Goal: Transaction & Acquisition: Purchase product/service

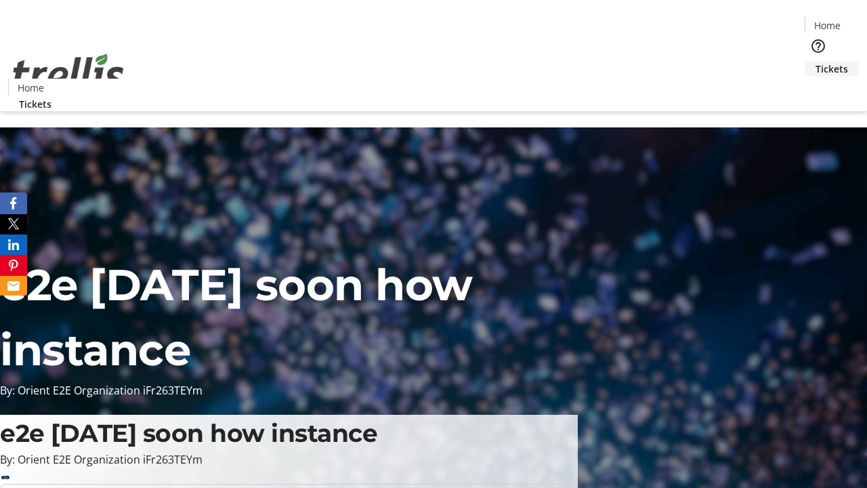
click at [816, 62] on span "Tickets" at bounding box center [832, 69] width 33 height 14
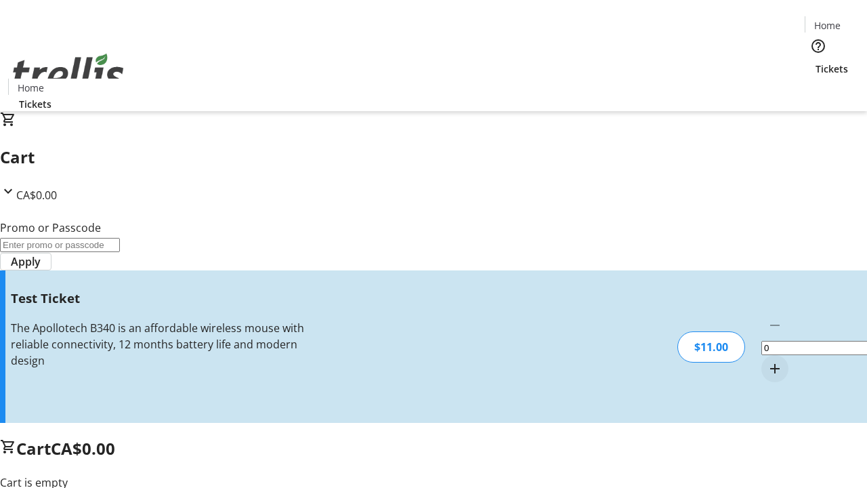
click at [767, 360] on mat-icon "Increment by one" at bounding box center [775, 368] width 16 height 16
type input "1"
type input "UNLOCK"
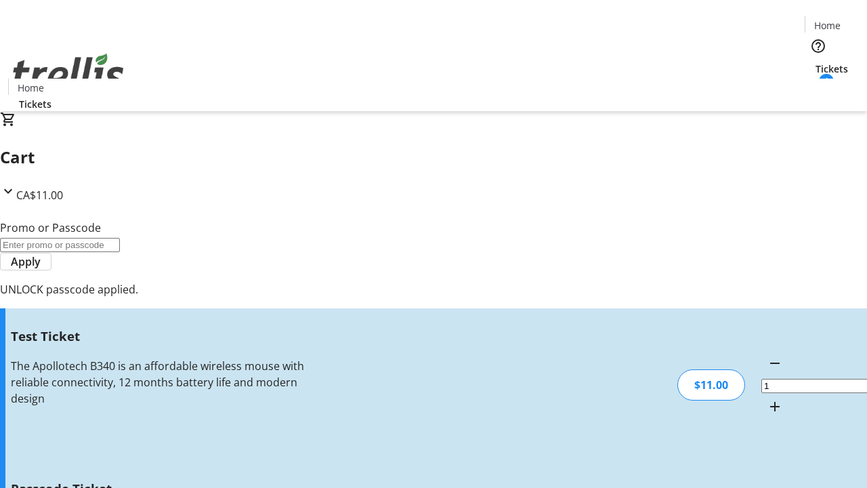
type input "5"
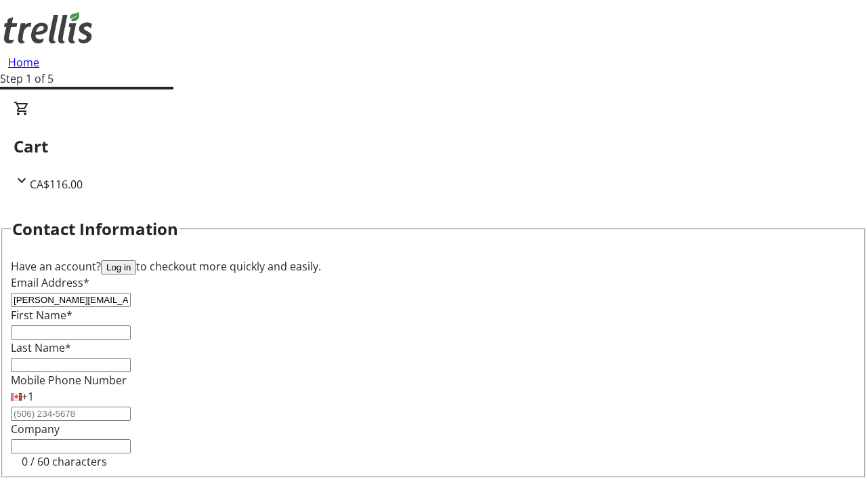
type input "[PERSON_NAME][EMAIL_ADDRESS][PERSON_NAME][DOMAIN_NAME]"
type input "[PERSON_NAME]"
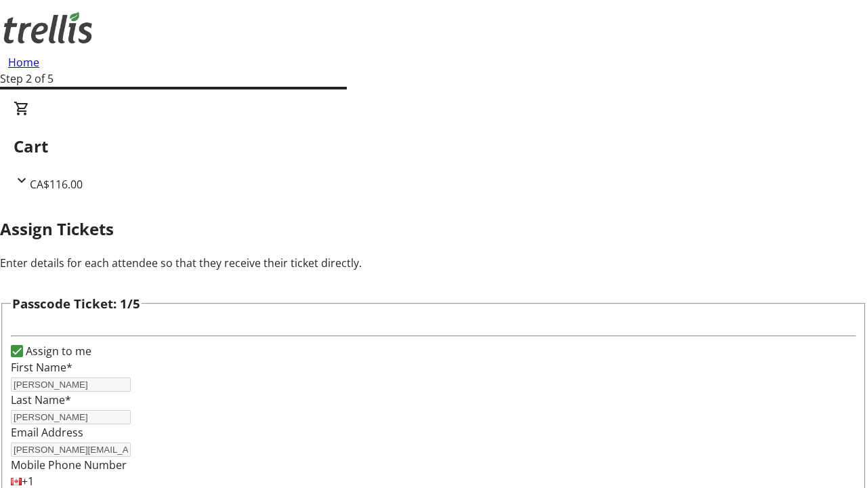
type input "[PERSON_NAME]"
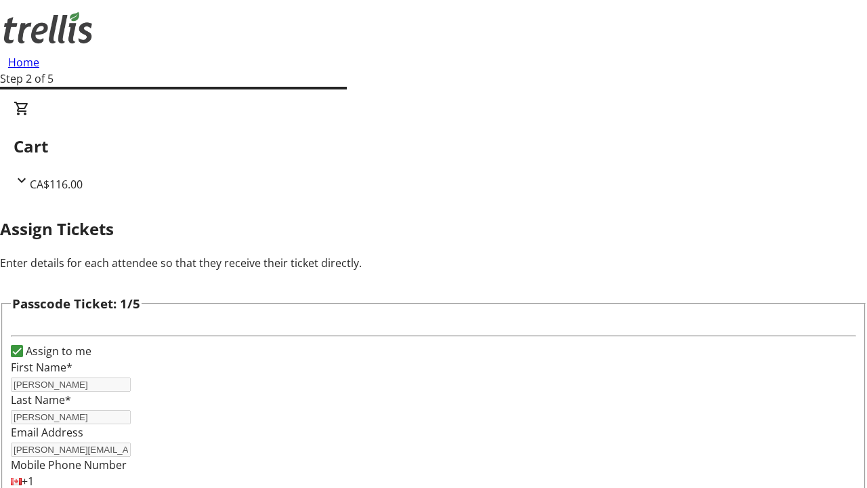
type input "Kilback"
checkbox input "true"
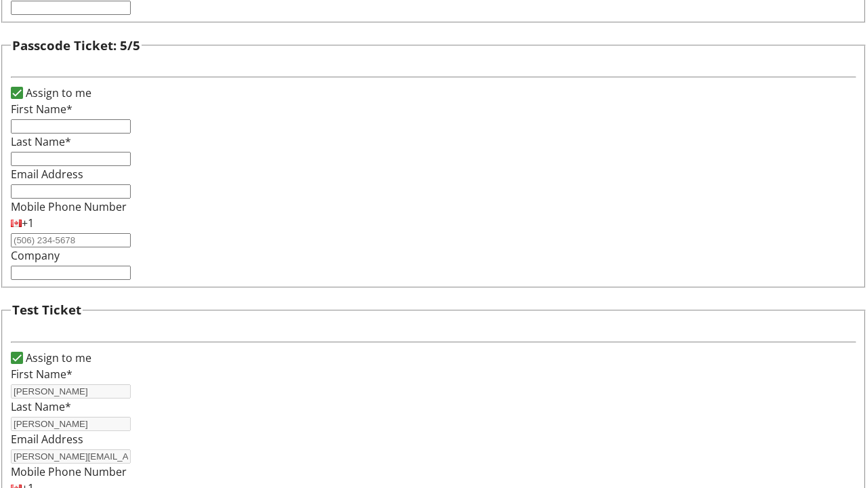
type input "[PERSON_NAME]"
type input "[PERSON_NAME][EMAIL_ADDRESS][PERSON_NAME][DOMAIN_NAME]"
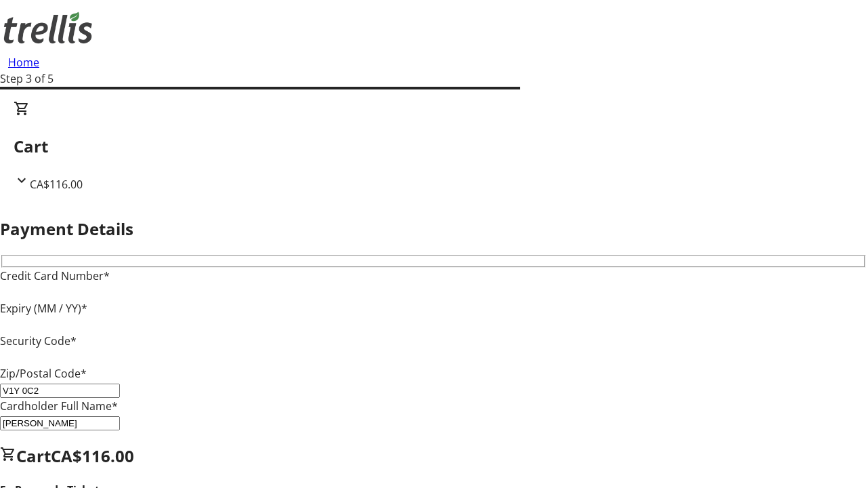
type input "V1Y 0C2"
